Goal: Find specific page/section

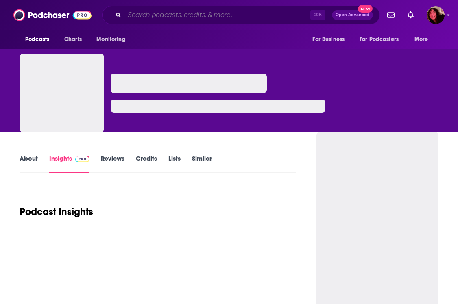
click at [189, 16] on input "Search podcasts, credits, & more..." at bounding box center [217, 15] width 186 height 13
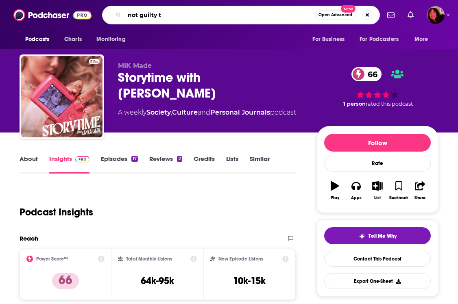
type input "not guilty tv"
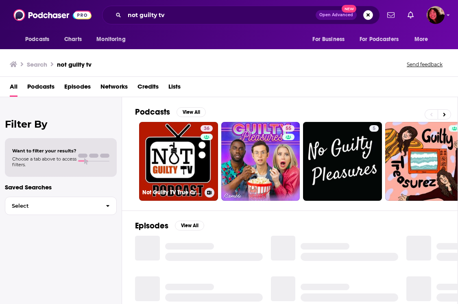
click at [184, 140] on link "36 Not Guilty TV True Crime Podcast" at bounding box center [178, 161] width 79 height 79
